Goal: Task Accomplishment & Management: Use online tool/utility

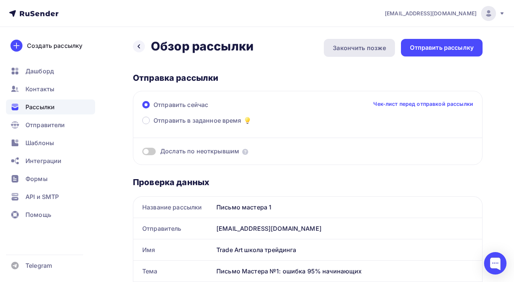
click at [360, 52] on div "Закончить позже" at bounding box center [359, 47] width 53 height 9
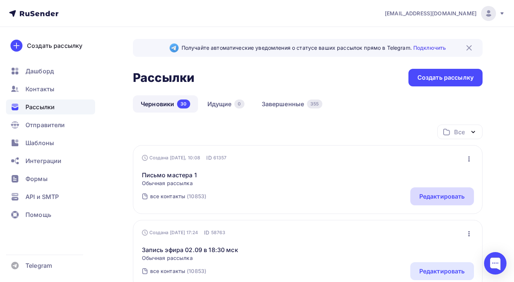
click at [459, 196] on div "Редактировать" at bounding box center [443, 196] width 46 height 9
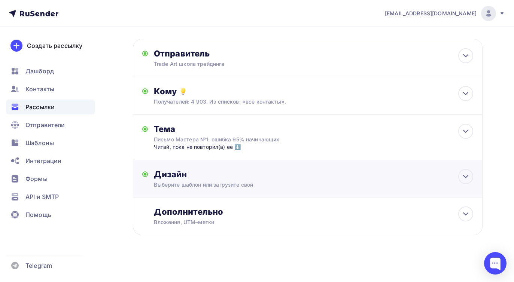
scroll to position [31, 0]
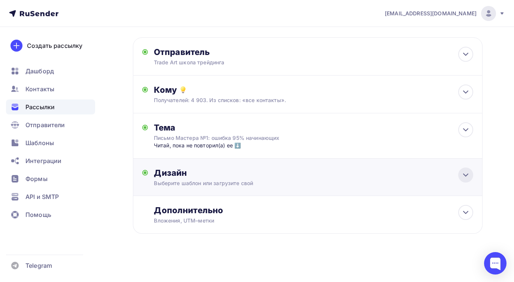
click at [464, 174] on icon at bounding box center [465, 175] width 9 height 9
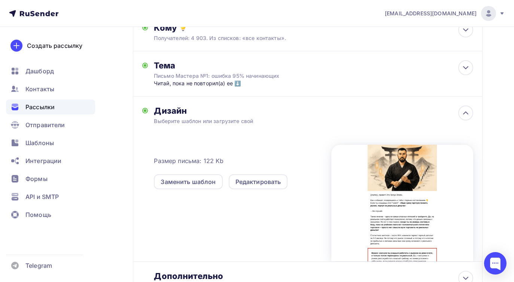
scroll to position [94, 0]
click at [275, 185] on div "Редактировать" at bounding box center [259, 181] width 46 height 9
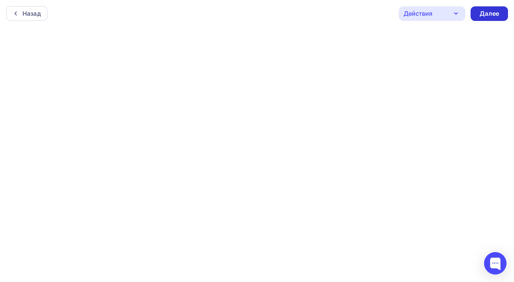
click at [484, 16] on div "Далее" at bounding box center [489, 13] width 19 height 9
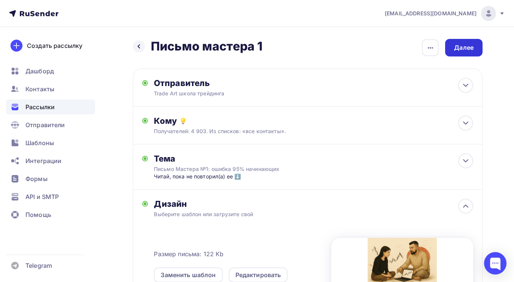
click at [469, 48] on div "Далее" at bounding box center [463, 47] width 19 height 9
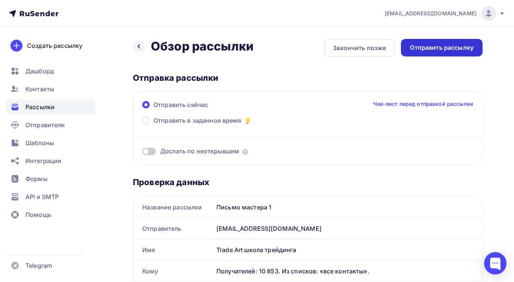
click at [449, 52] on div "Отправить рассылку" at bounding box center [442, 48] width 82 height 18
